Goal: Transaction & Acquisition: Download file/media

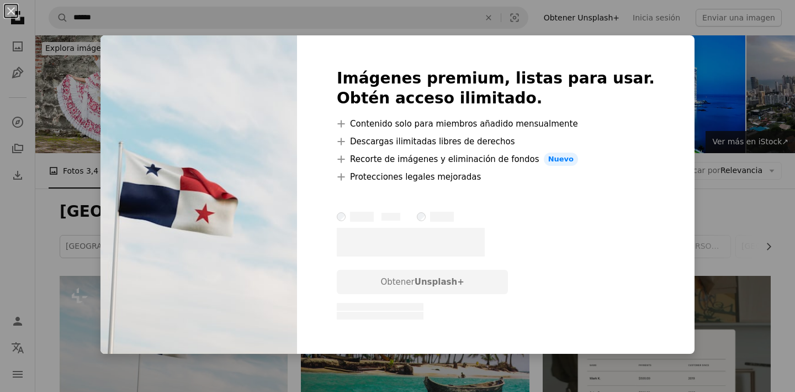
scroll to position [190, 0]
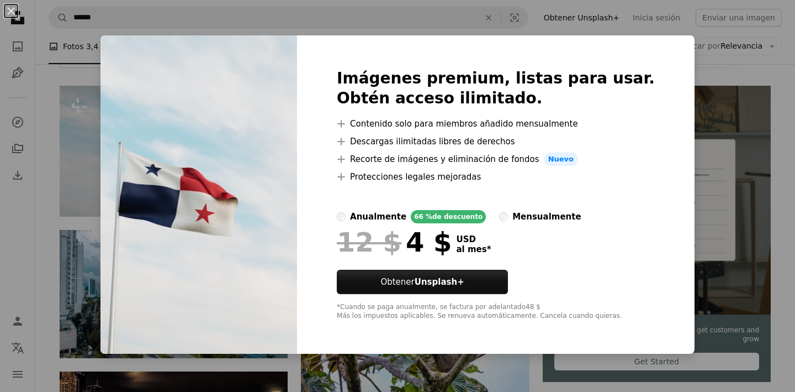
click at [695, 93] on div "An X shape Imágenes premium, listas para usar. Obtén acceso ilimitado. A plus s…" at bounding box center [397, 196] width 795 height 392
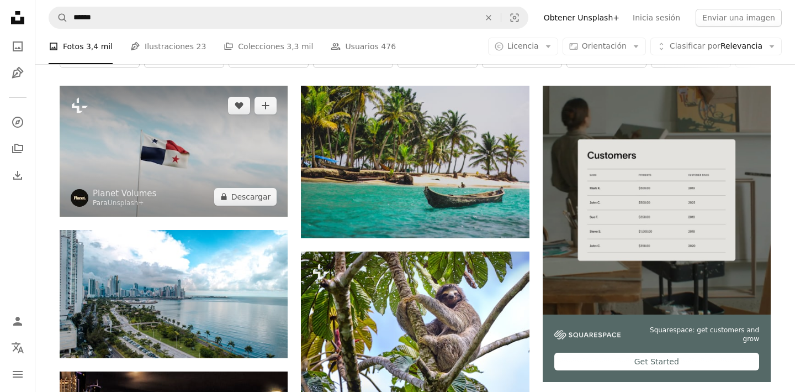
click at [233, 148] on img at bounding box center [174, 151] width 228 height 130
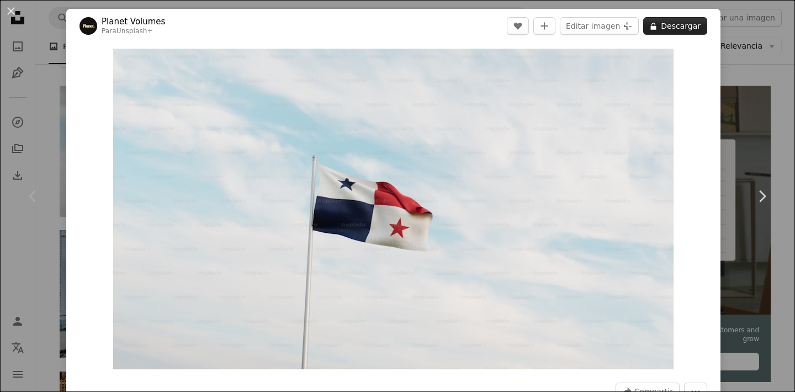
click at [686, 29] on button "A lock Descargar" at bounding box center [675, 26] width 64 height 18
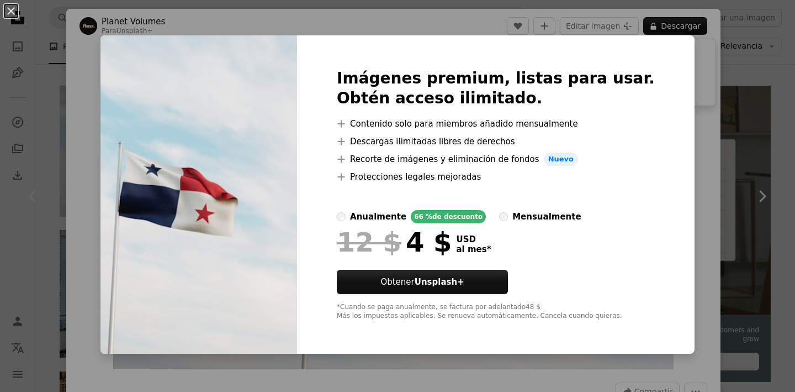
click at [738, 115] on div "An X shape Imágenes premium, listas para usar. Obtén acceso ilimitado. A plus s…" at bounding box center [397, 196] width 795 height 392
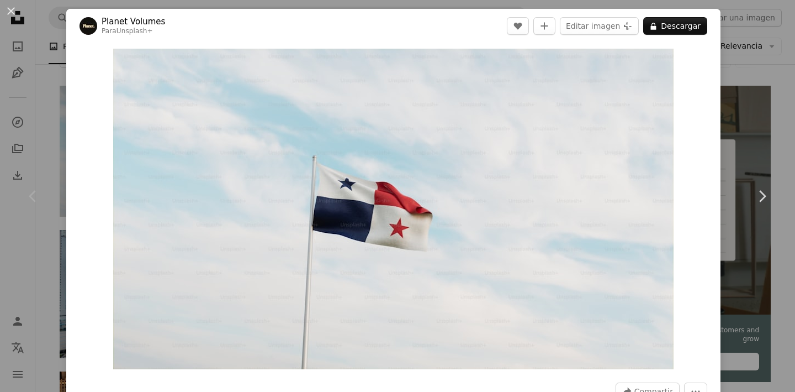
click at [754, 103] on div "An X shape Chevron left Chevron right Planet Volumes Para Unsplash+ A heart A p…" at bounding box center [397, 196] width 795 height 392
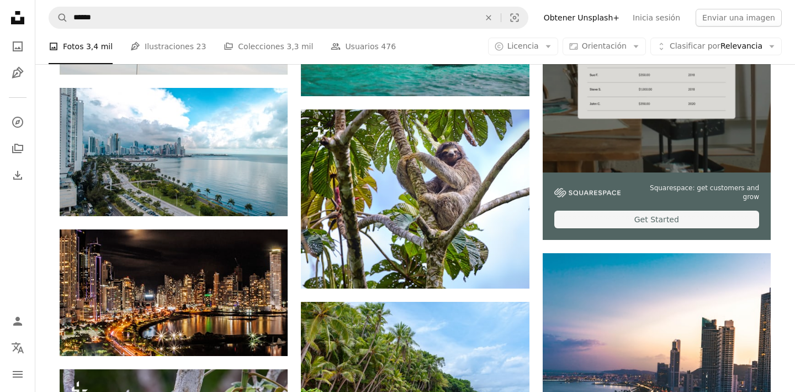
scroll to position [348, 0]
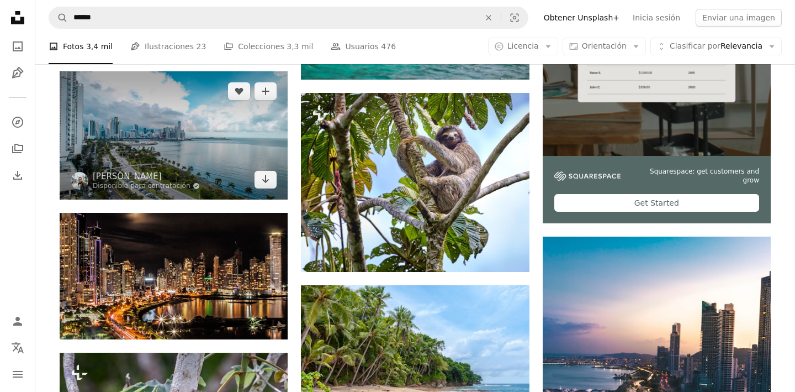
click at [239, 147] on img at bounding box center [174, 135] width 228 height 128
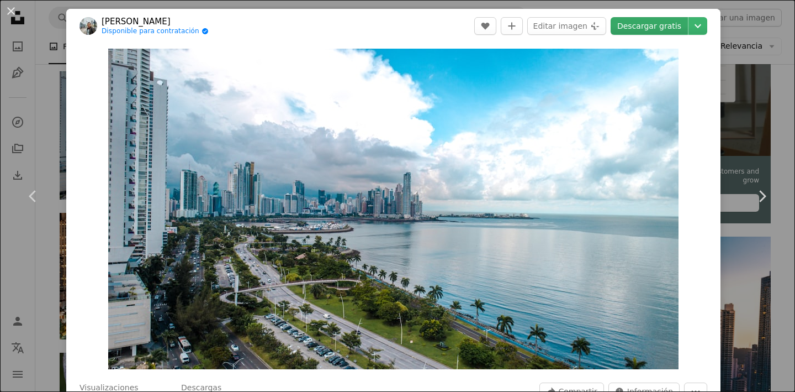
click at [646, 26] on link "Descargar gratis" at bounding box center [649, 26] width 77 height 18
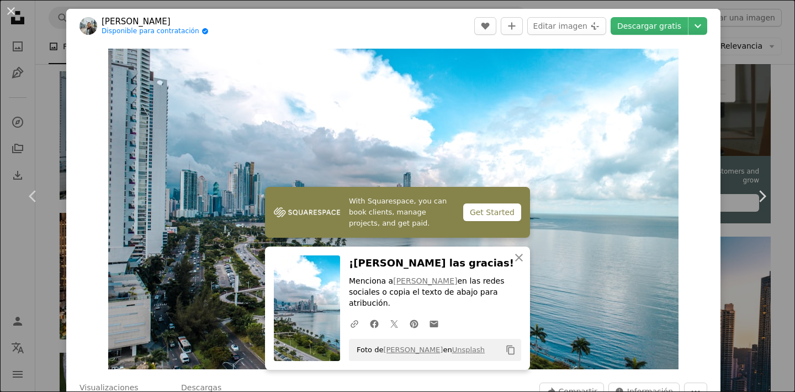
click at [743, 133] on div "An X shape Chevron left Chevron right With Squarespace, you can book clients, m…" at bounding box center [397, 196] width 795 height 392
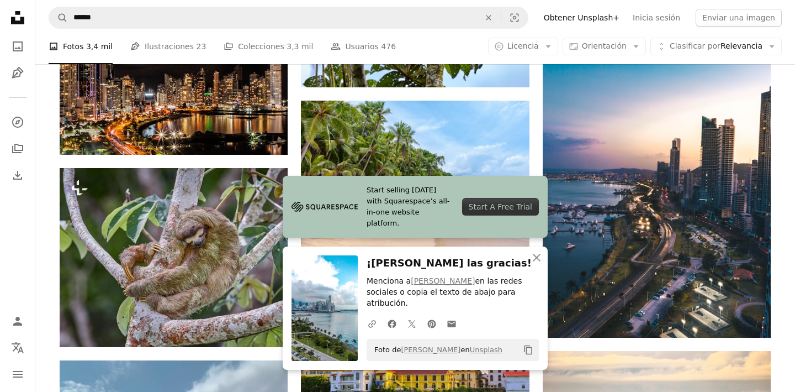
scroll to position [542, 0]
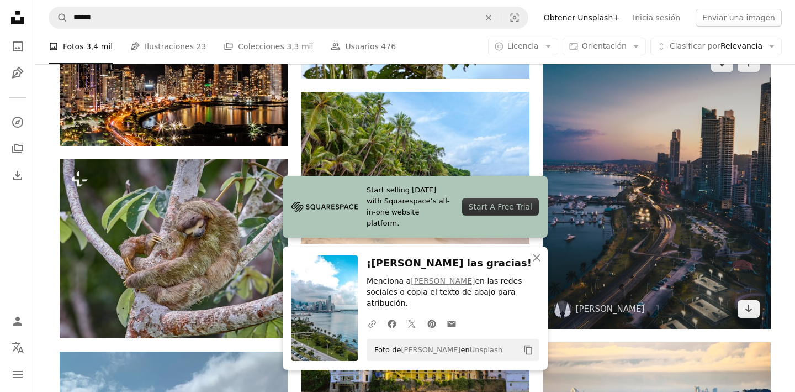
click at [735, 184] on img at bounding box center [657, 186] width 228 height 286
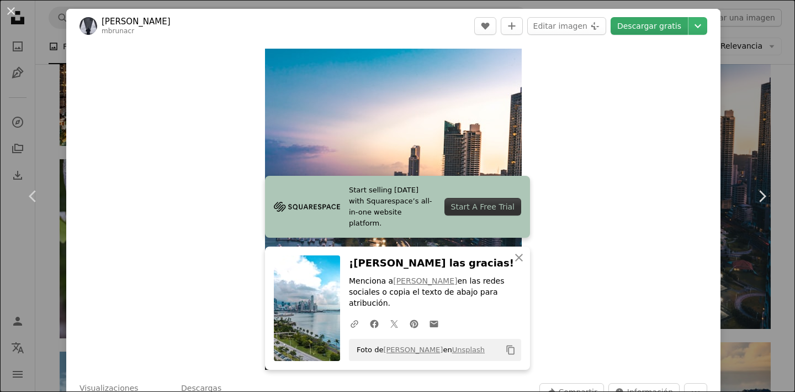
click at [679, 24] on link "Descargar gratis" at bounding box center [649, 26] width 77 height 18
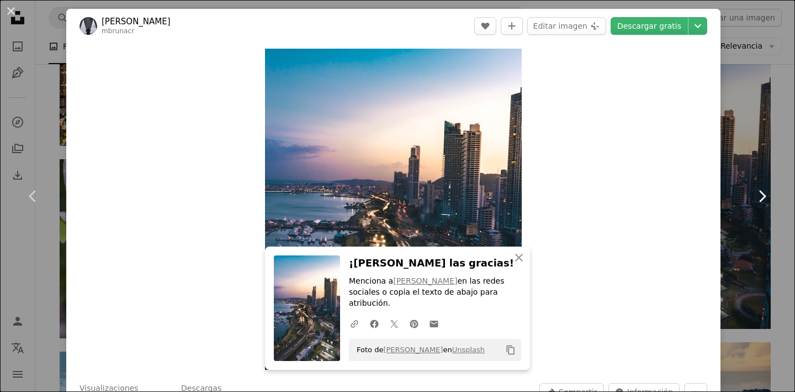
click at [758, 164] on link "Chevron right" at bounding box center [762, 196] width 66 height 106
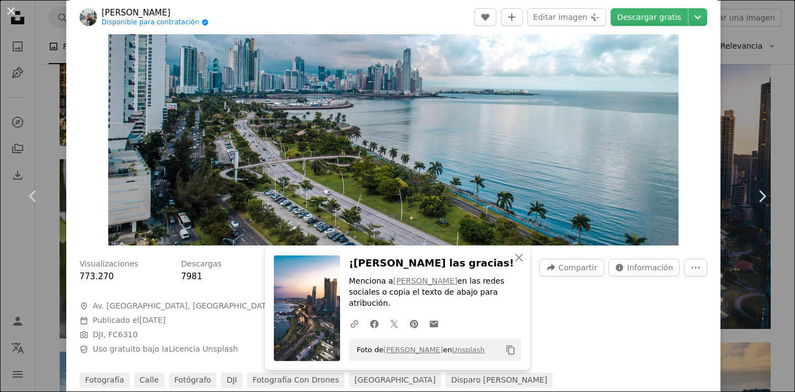
scroll to position [146, 0]
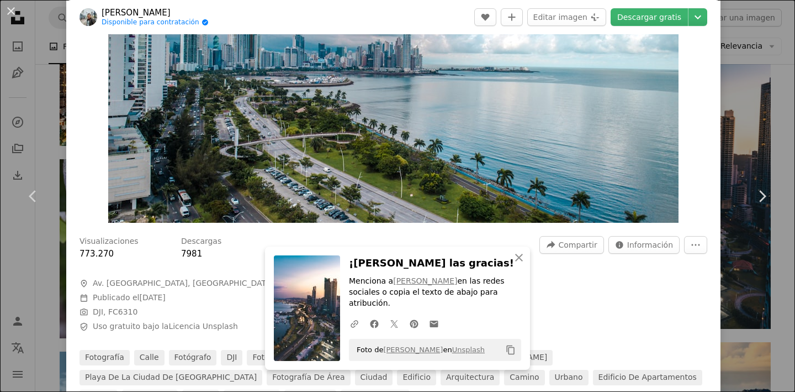
click at [703, 142] on div "Zoom in" at bounding box center [393, 62] width 654 height 331
click at [741, 132] on div "An X shape Chevron left Chevron right An X shape Cerrar ¡Dale las gracias! Menc…" at bounding box center [397, 196] width 795 height 392
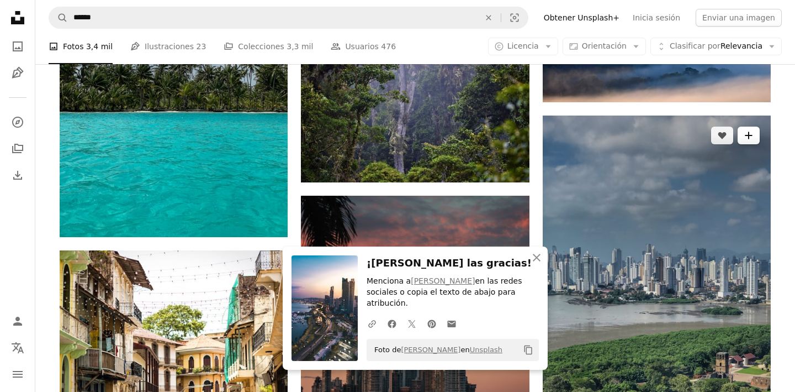
scroll to position [960, 0]
click at [706, 202] on img at bounding box center [657, 319] width 228 height 406
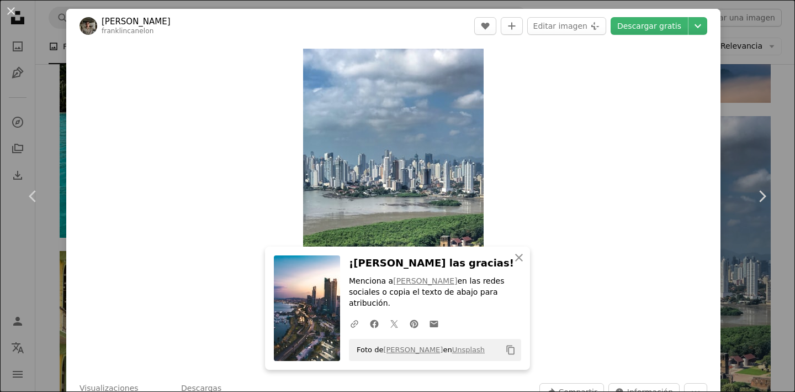
click at [673, 12] on header "[PERSON_NAME] franklincanelon A heart A plus sign Editar imagen Plus sign for U…" at bounding box center [393, 26] width 654 height 34
click at [672, 21] on link "Descargar gratis" at bounding box center [649, 26] width 77 height 18
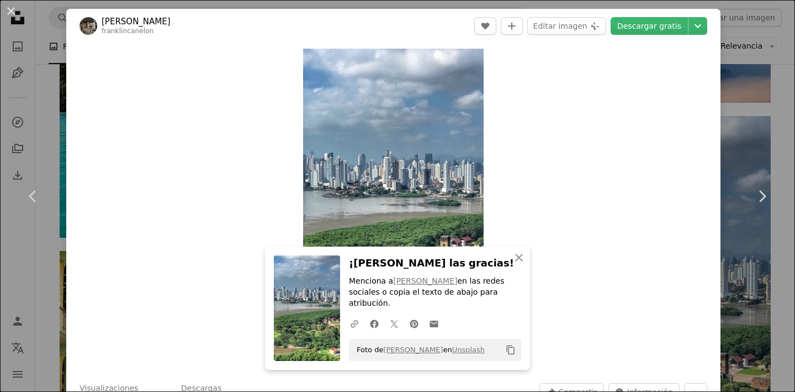
click at [751, 36] on div "An X shape Chevron left Chevron right An X shape Cerrar ¡Dale las gracias! Menc…" at bounding box center [397, 196] width 795 height 392
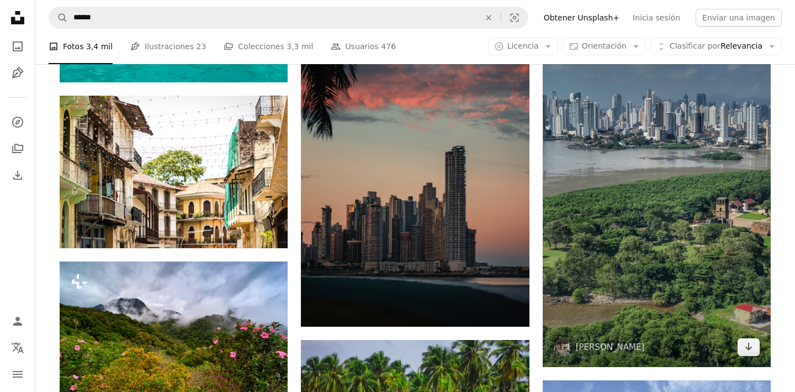
scroll to position [835, 0]
